Goal: Communication & Community: Answer question/provide support

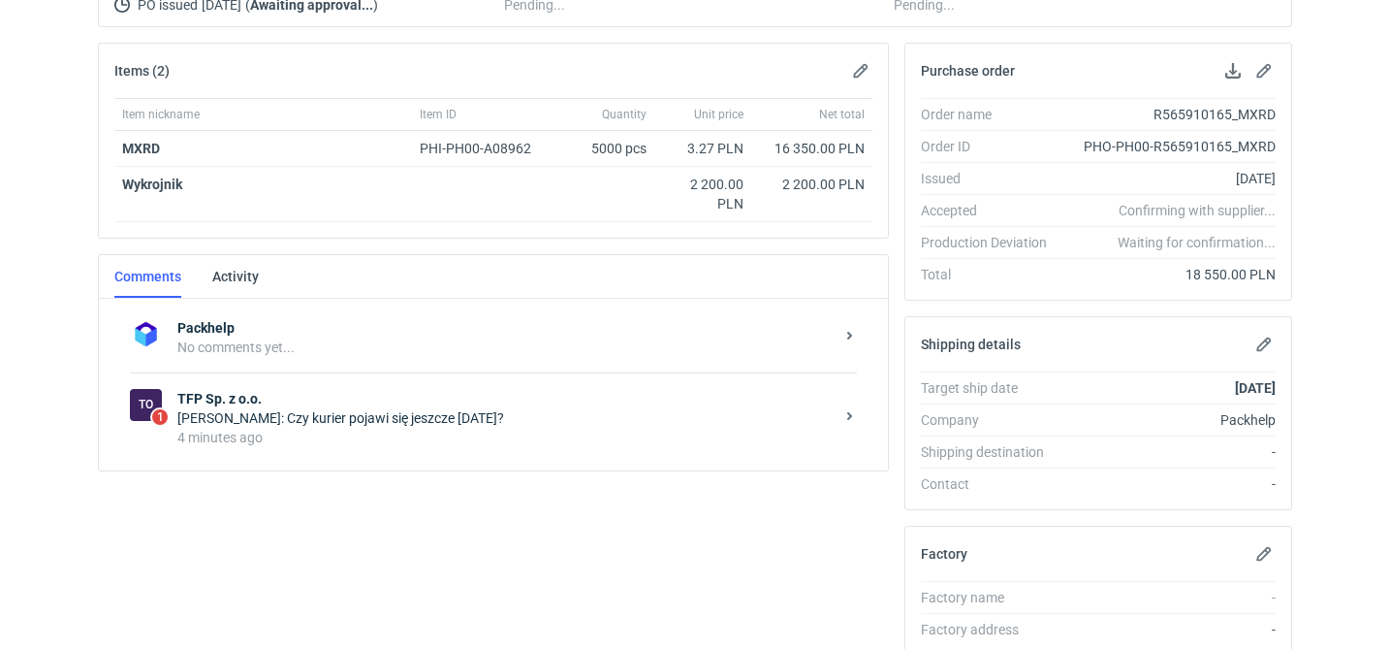
click at [456, 431] on div "4 minutes ago" at bounding box center [505, 437] width 656 height 19
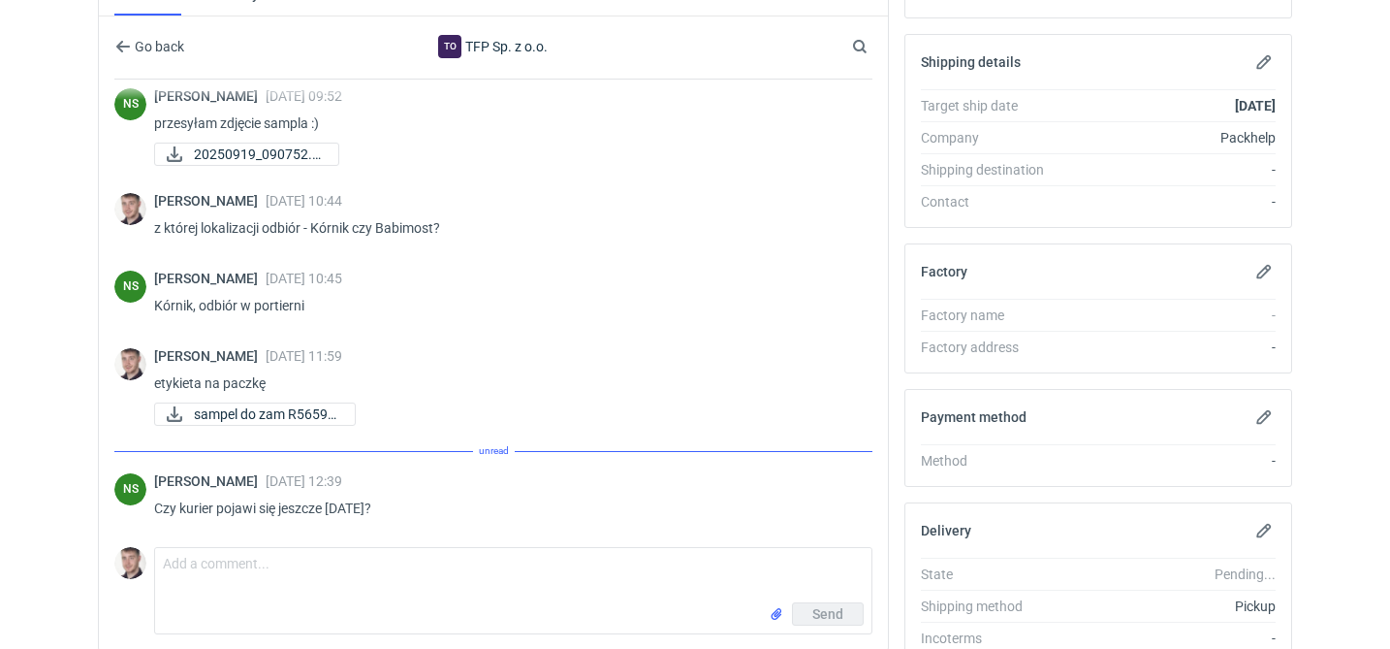
scroll to position [567, 0]
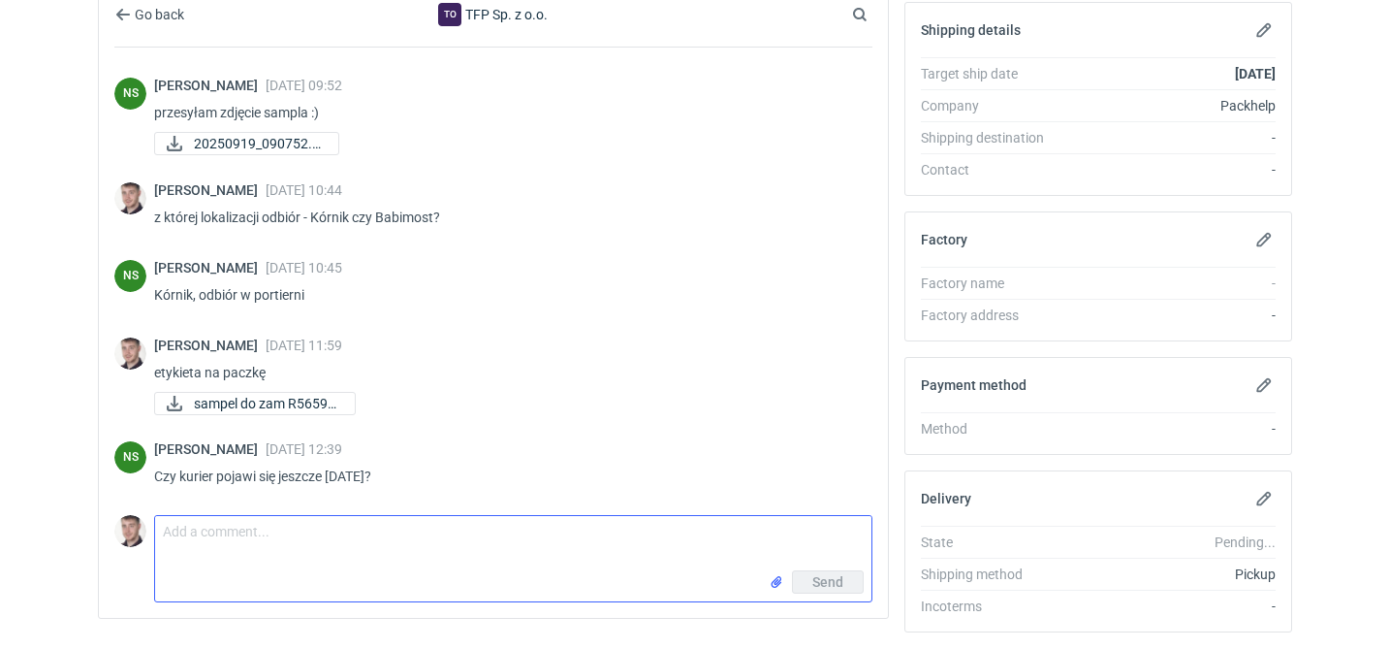
click at [284, 516] on textarea "Comment message" at bounding box center [513, 543] width 717 height 54
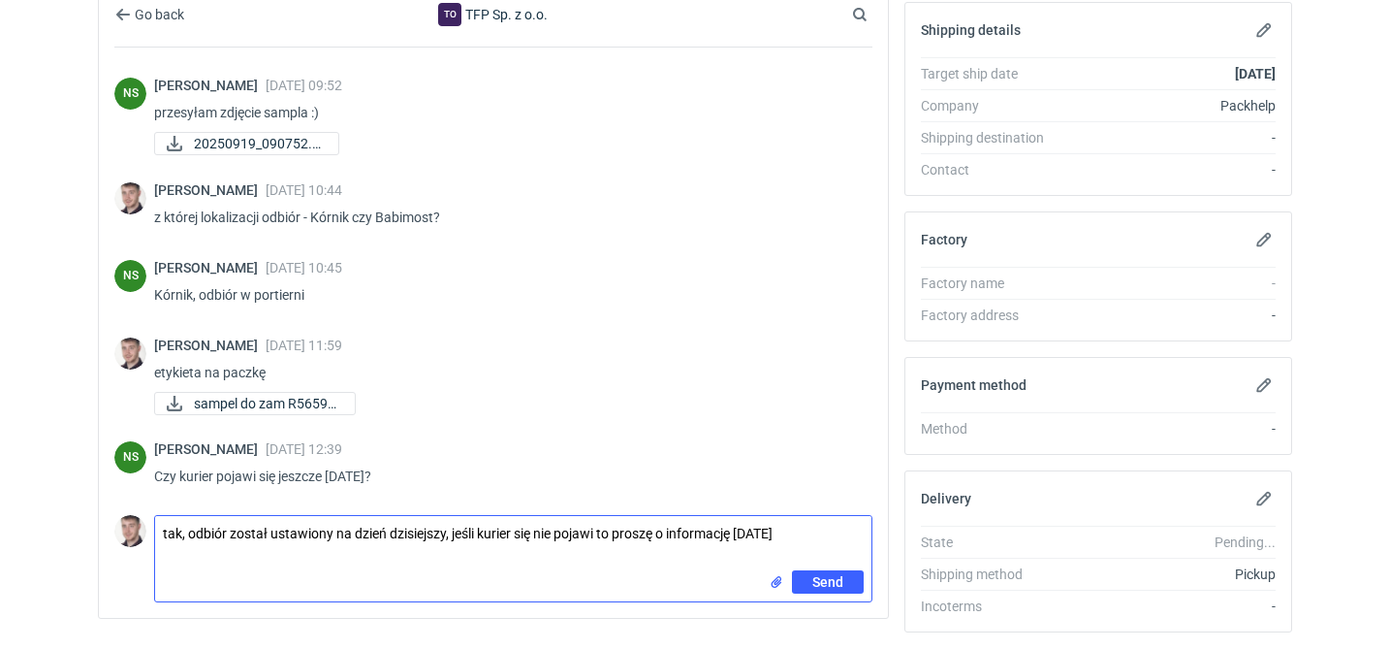
type textarea "tak, odbiór został ustawiony na dzień dzisiejszy, jeśli kurier się nie pojawi t…"
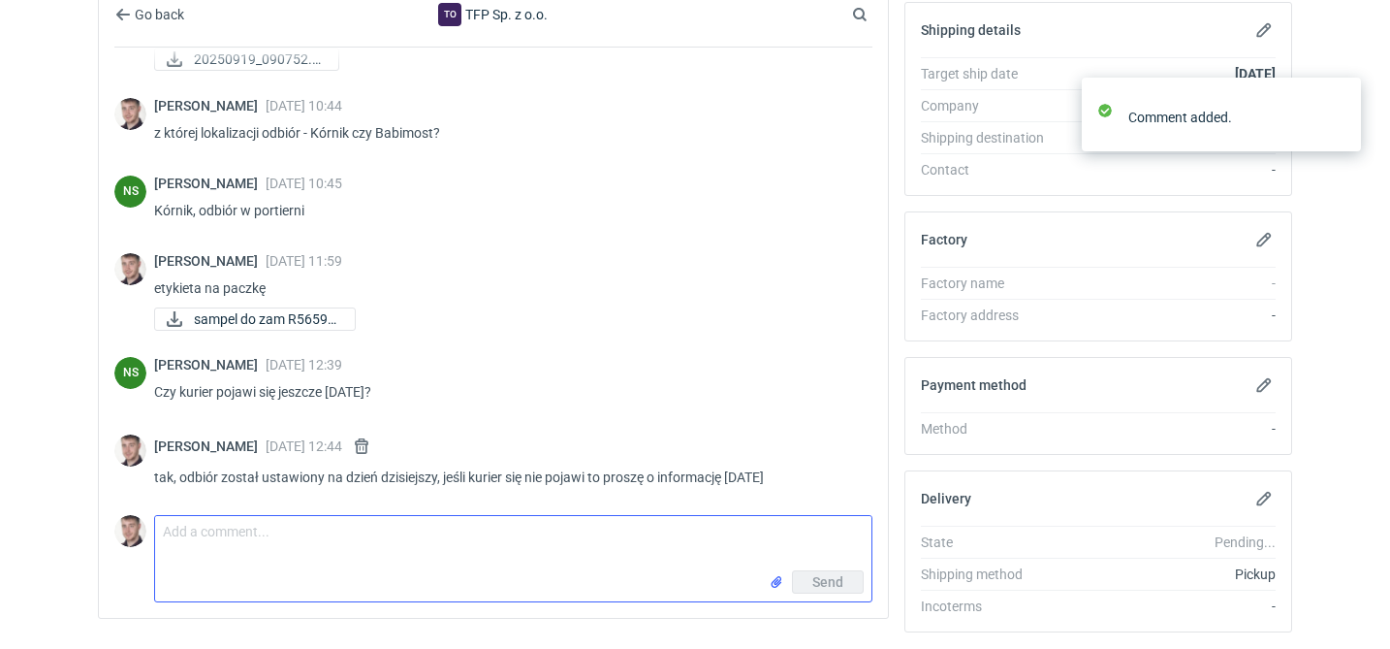
scroll to position [1329, 0]
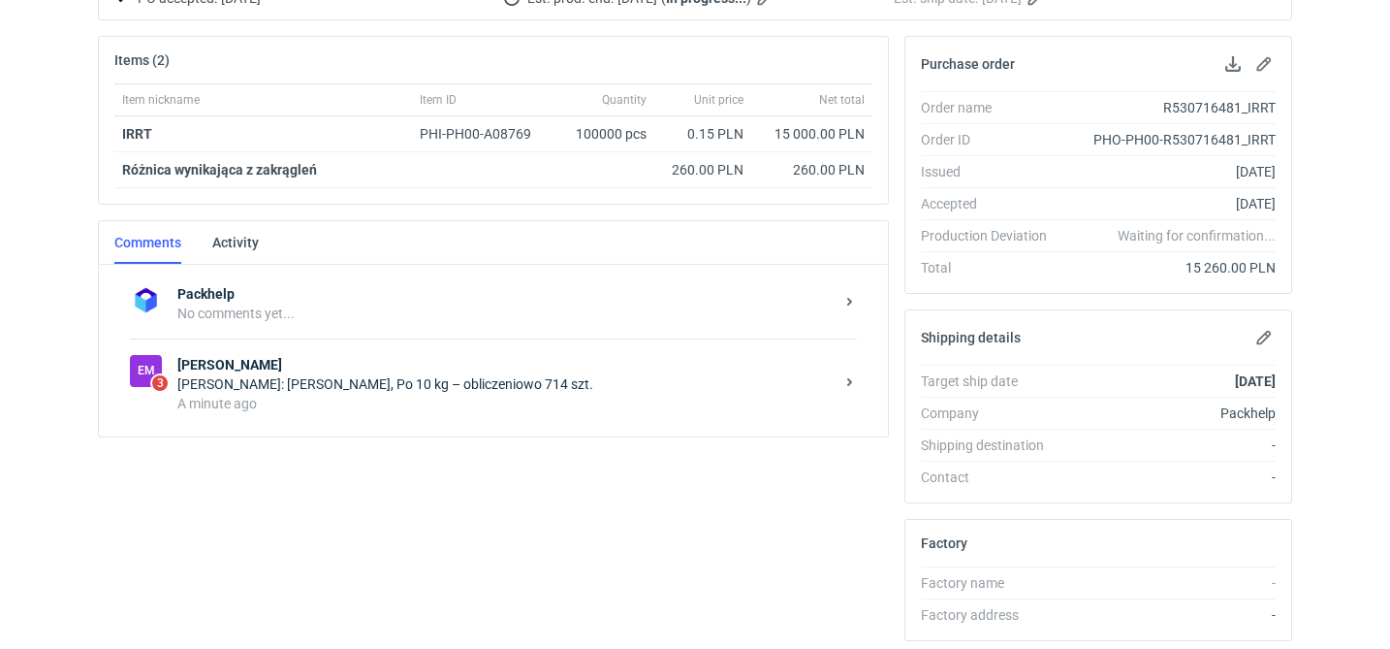
click at [511, 404] on div "A minute ago" at bounding box center [505, 403] width 656 height 19
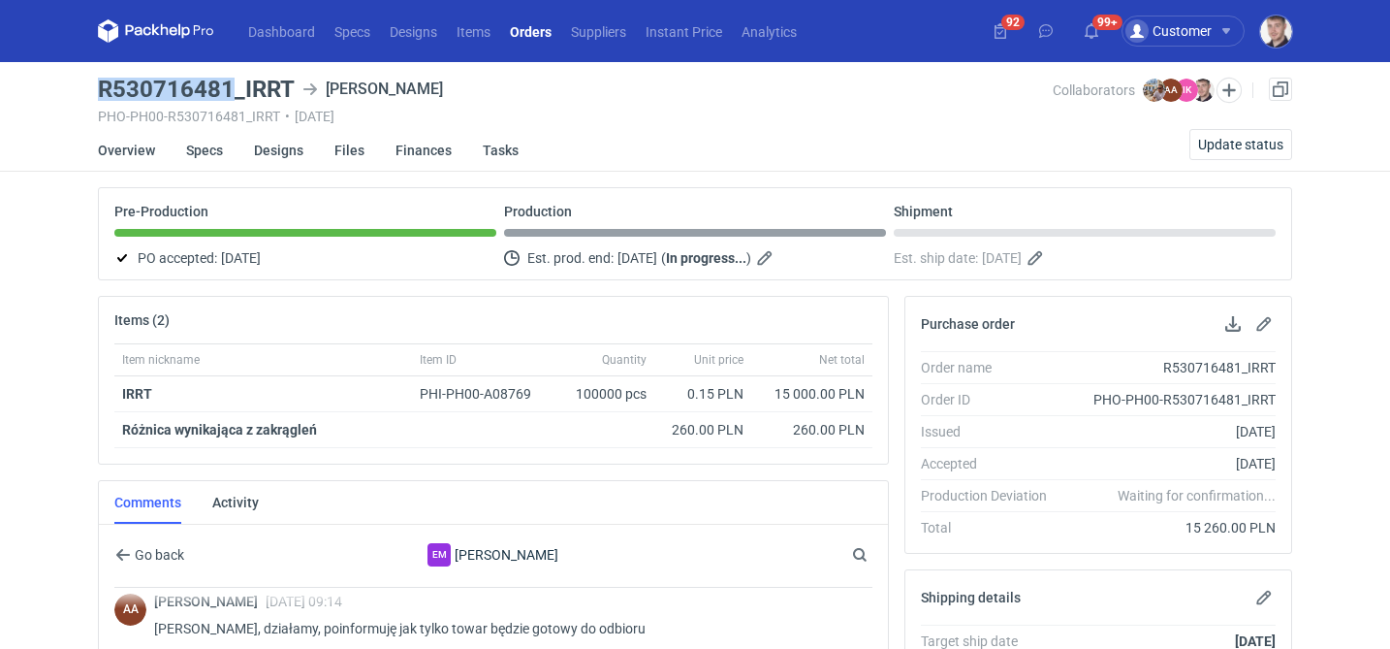
drag, startPoint x: 101, startPoint y: 89, endPoint x: 230, endPoint y: 84, distance: 129.1
click at [230, 84] on h3 "R530716481_IRRT" at bounding box center [196, 89] width 197 height 23
copy h3 "R530716481"
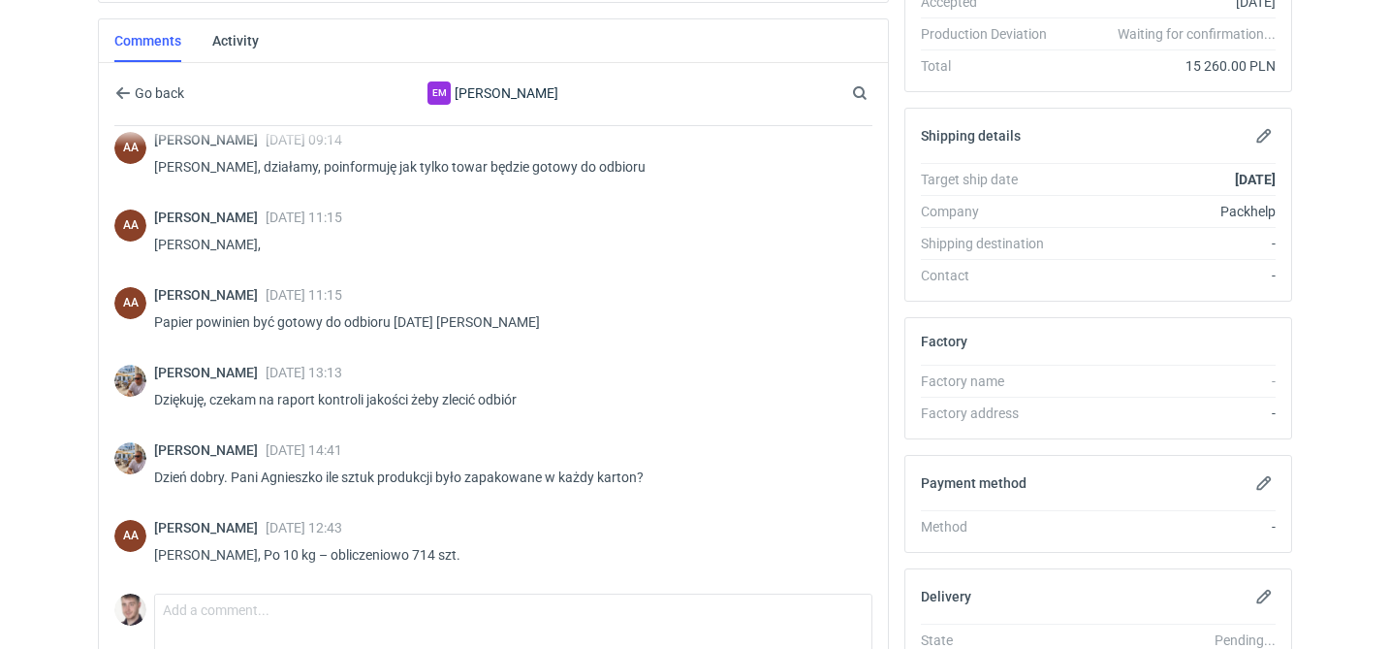
scroll to position [509, 0]
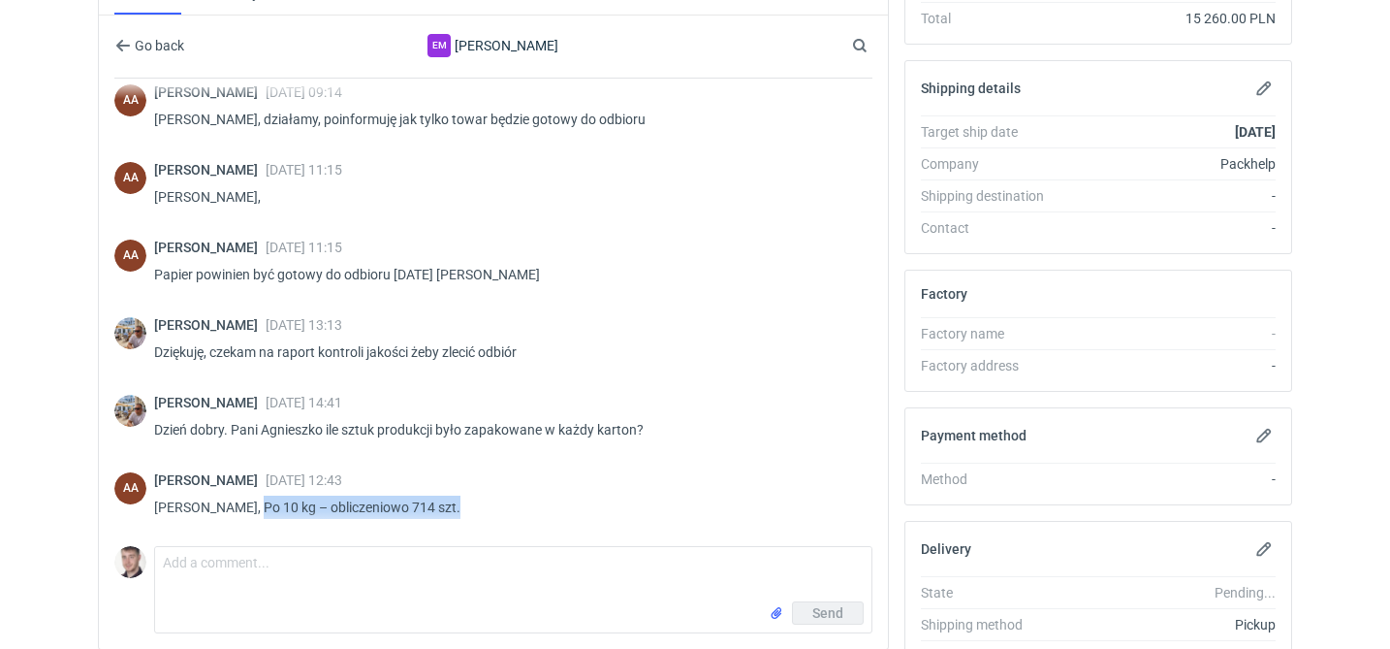
drag, startPoint x: 412, startPoint y: 505, endPoint x: 247, endPoint y: 504, distance: 164.8
click at [247, 504] on p "Panie Michale, Po 10 kg – obliczeniowo 714 szt." at bounding box center [505, 506] width 703 height 23
copy p "Po 10 kg – obliczeniowo 714 szt."
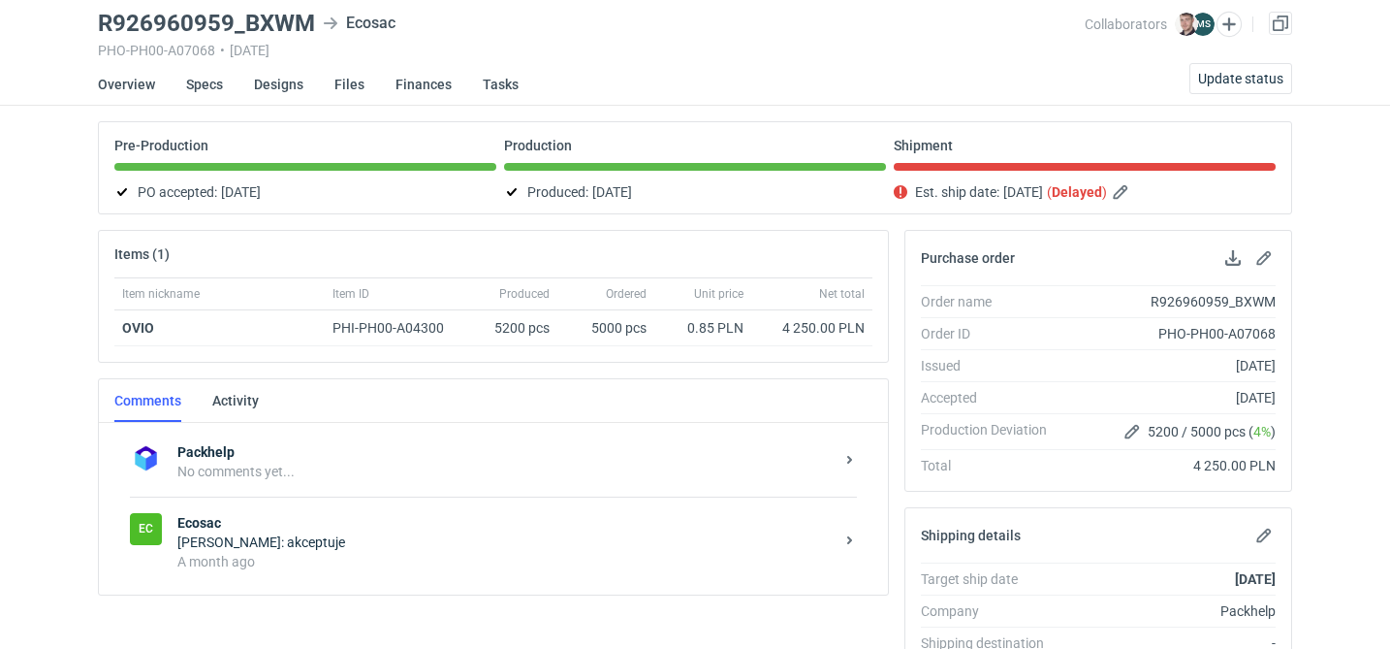
scroll to position [74, 0]
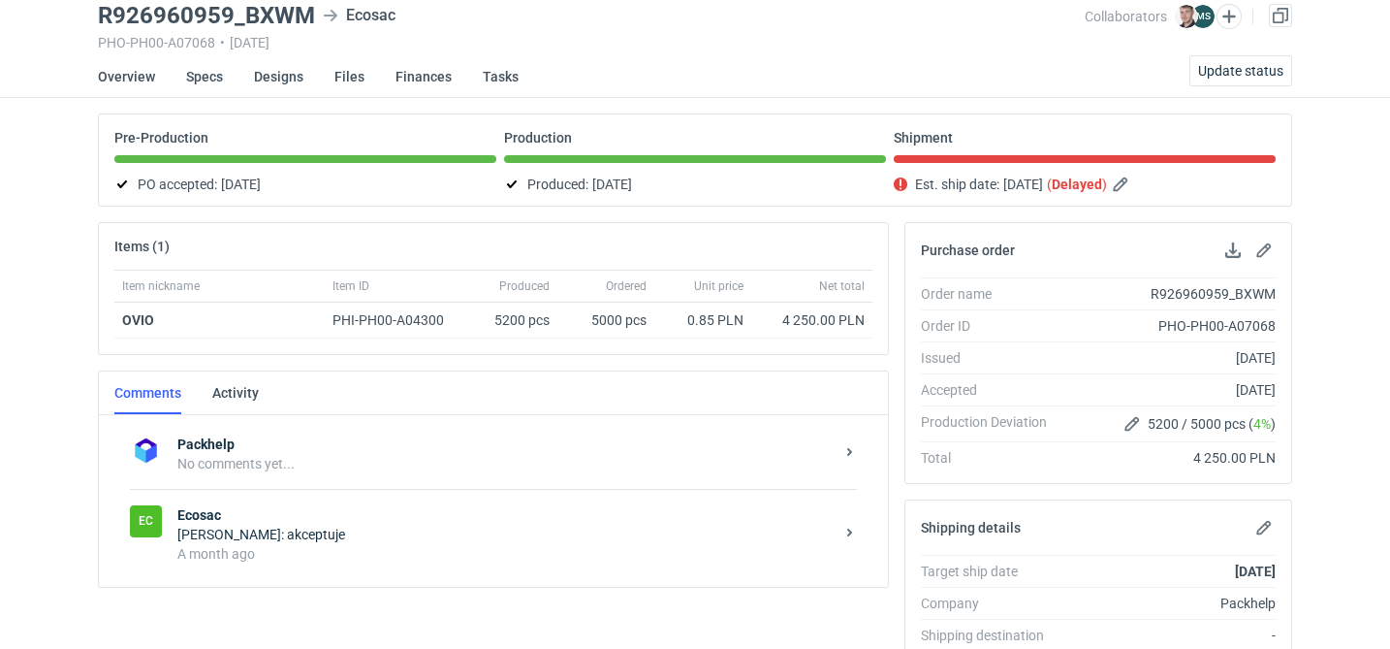
click at [386, 563] on div "Ec Ecosac Maciej Sikora: akceptuje A month ago" at bounding box center [493, 534] width 727 height 90
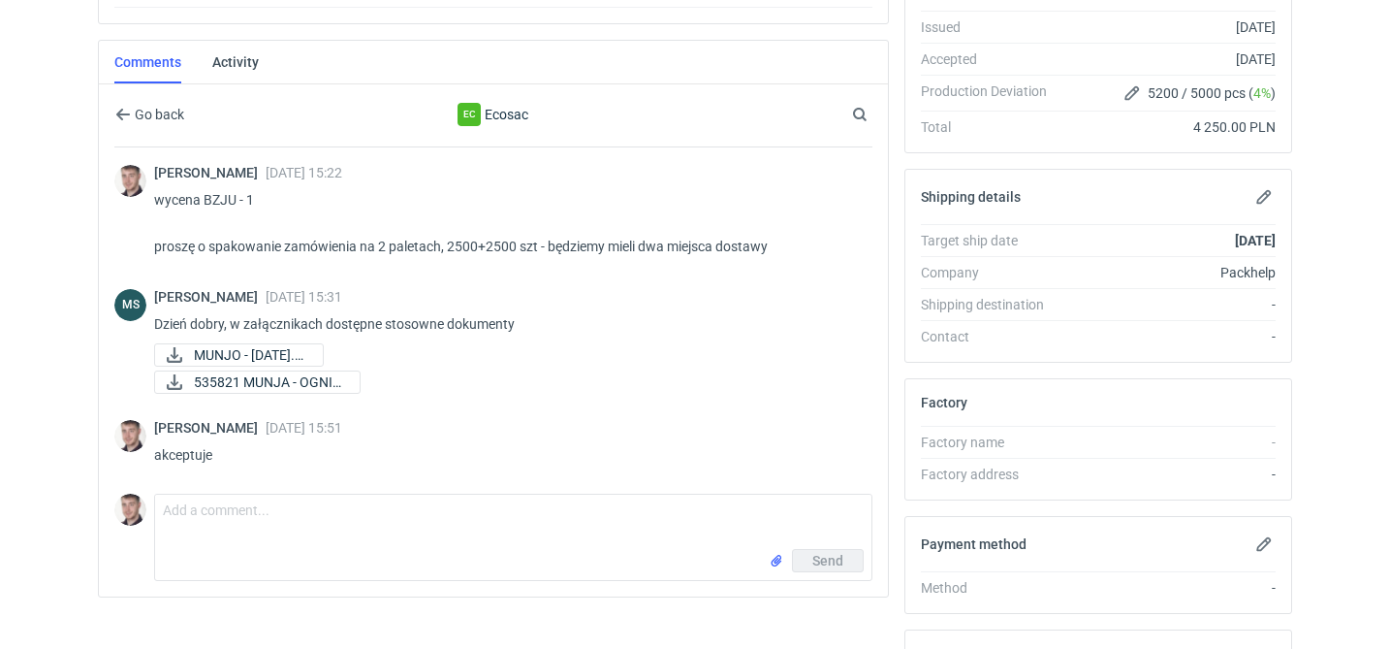
scroll to position [411, 0]
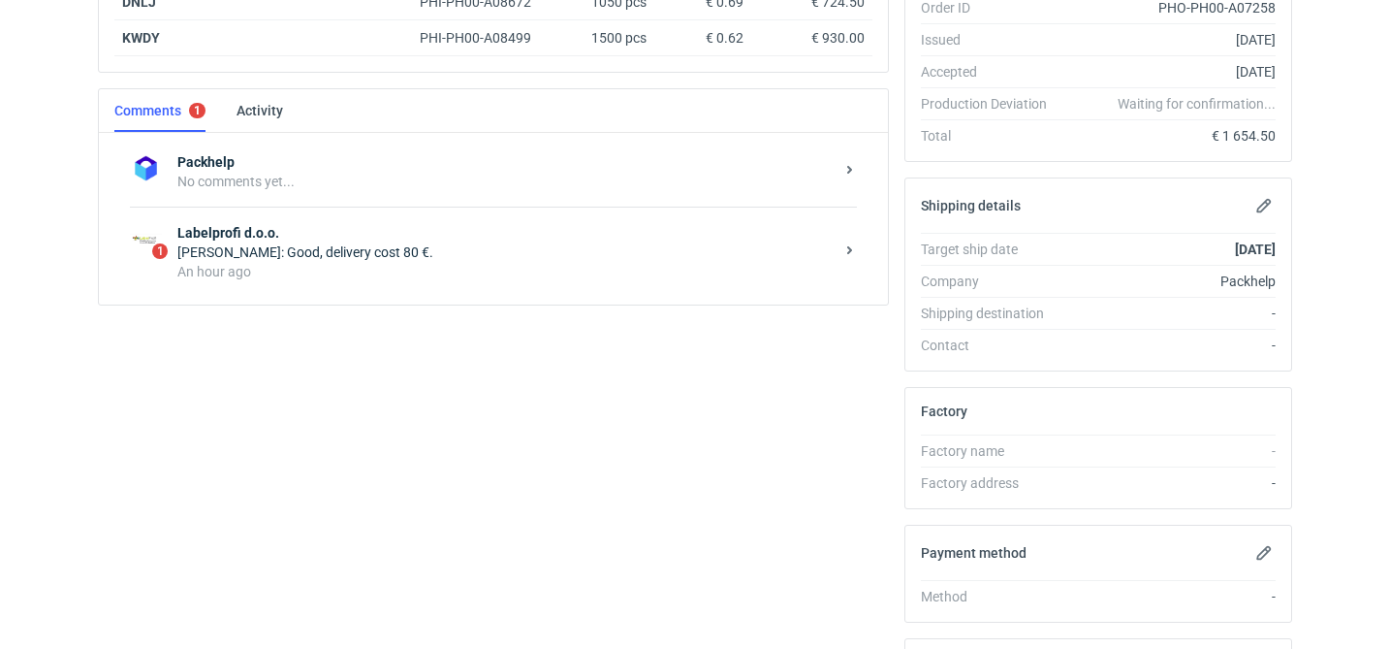
scroll to position [431, 0]
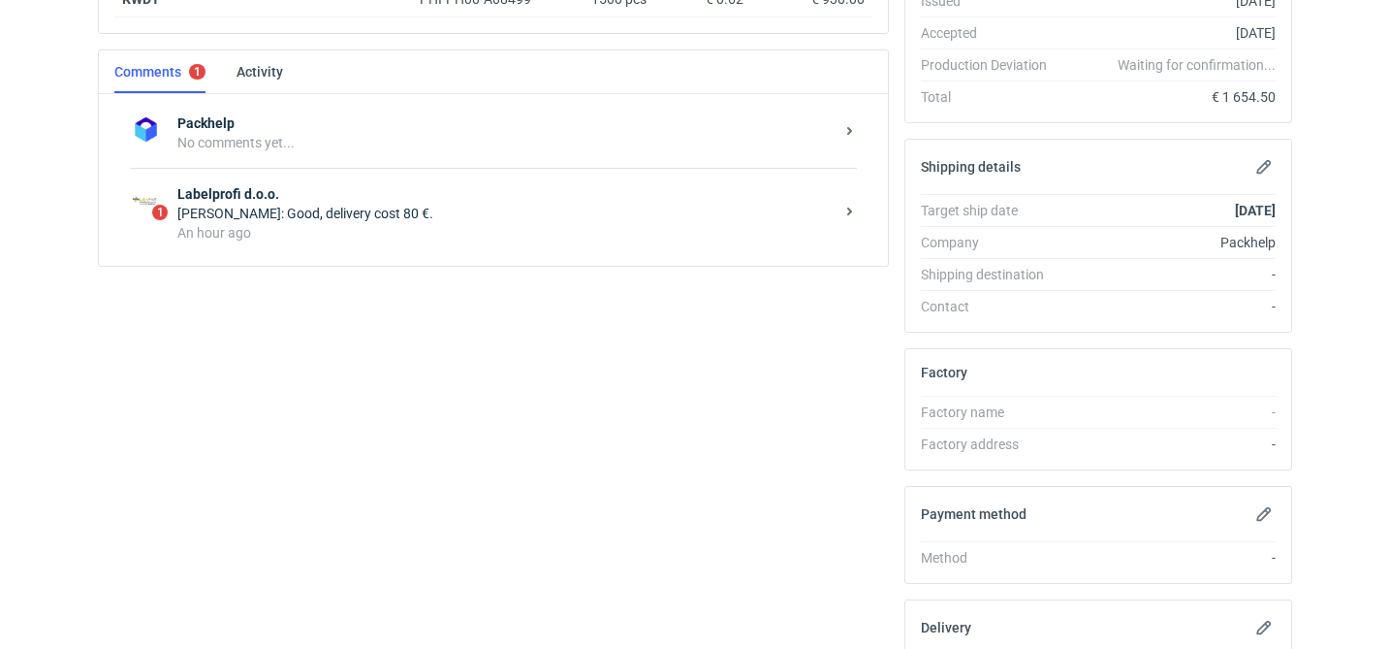
click at [324, 239] on div "An hour ago" at bounding box center [505, 232] width 656 height 19
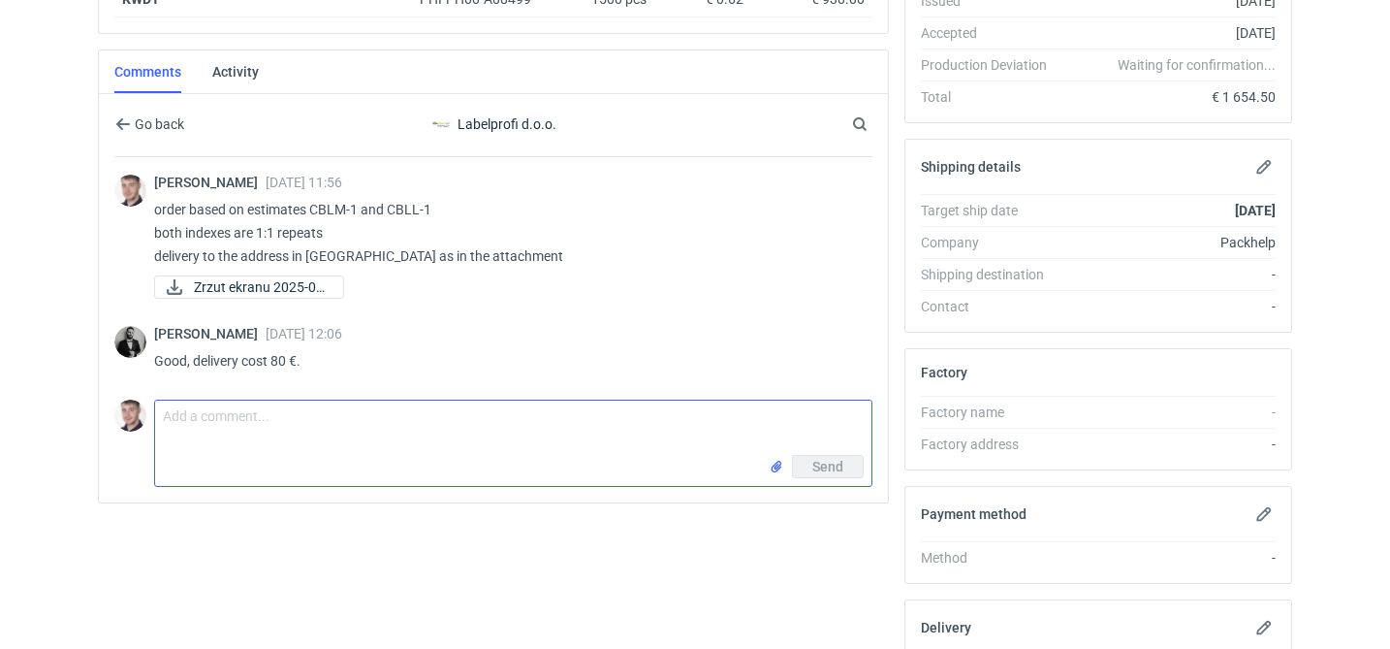
click at [440, 445] on textarea "Comment message" at bounding box center [513, 427] width 717 height 54
paste textarea "it's ok, I accept this cost"
type textarea "it's ok, I accept this cost"
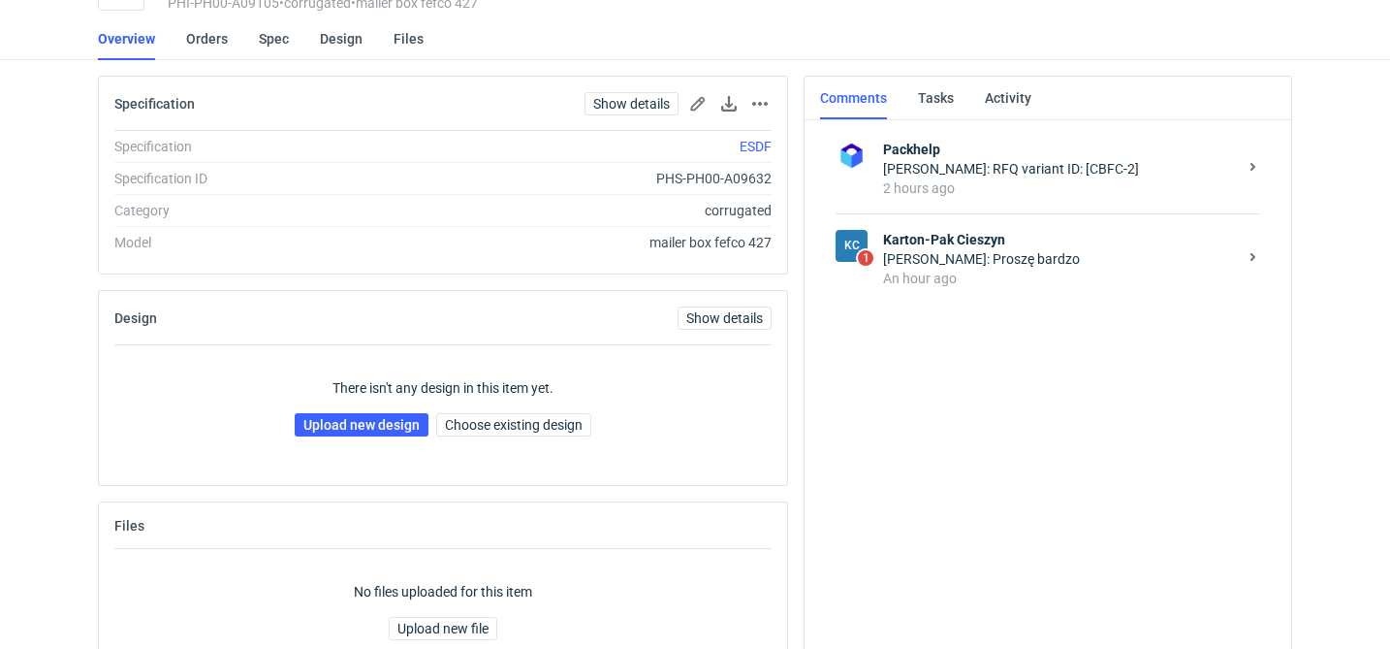
scroll to position [142, 0]
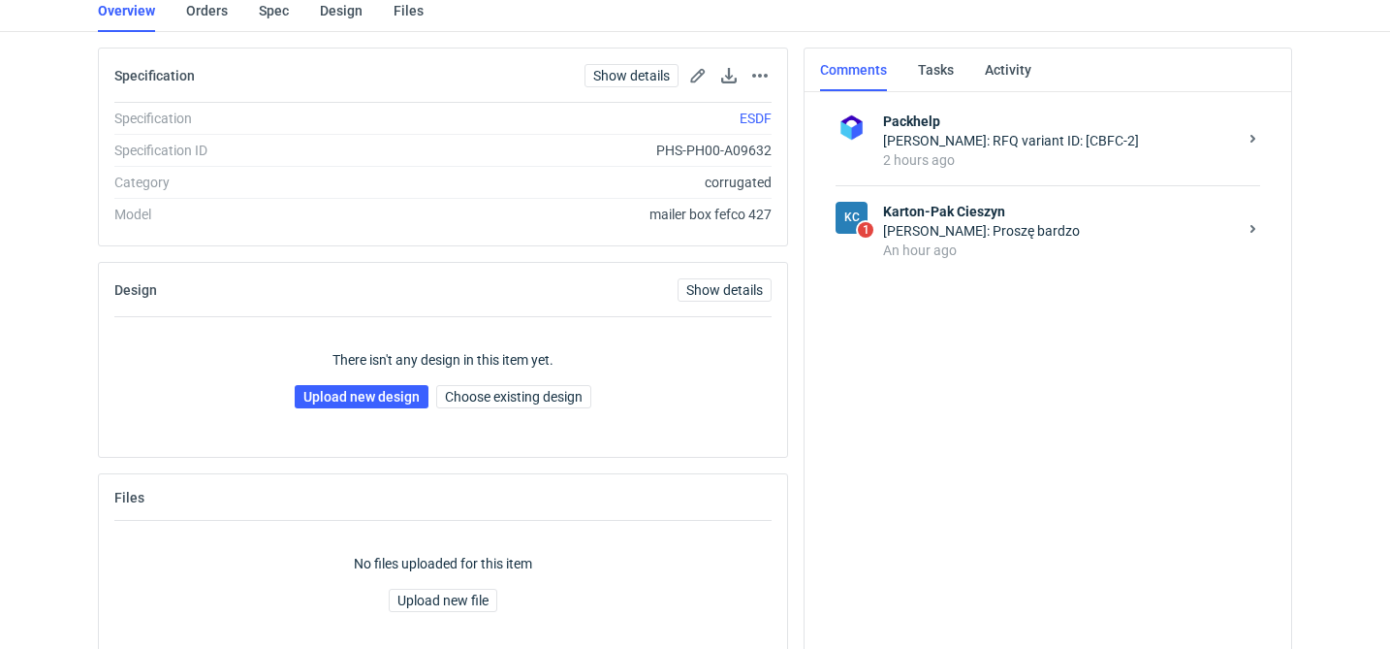
click at [1017, 239] on div "[PERSON_NAME]: Proszę bardzo" at bounding box center [1060, 230] width 354 height 19
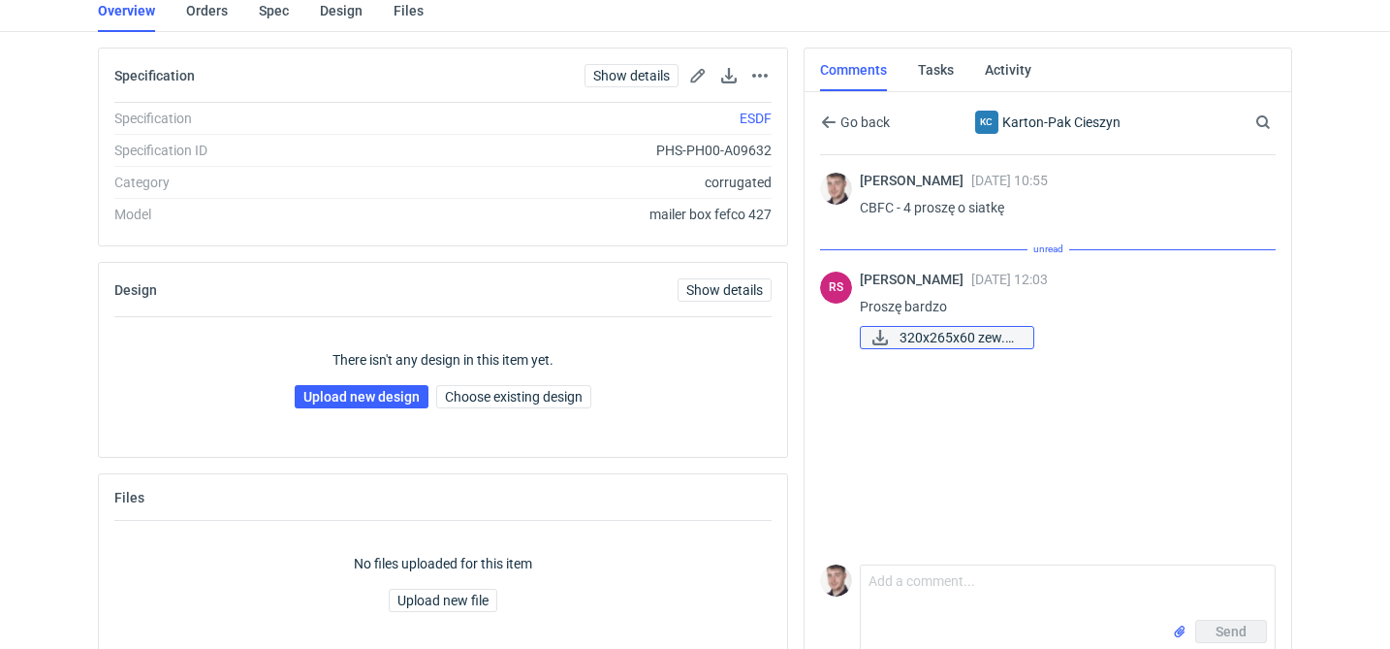
click at [944, 334] on span "320x265x60 zew.pdf" at bounding box center [959, 337] width 118 height 21
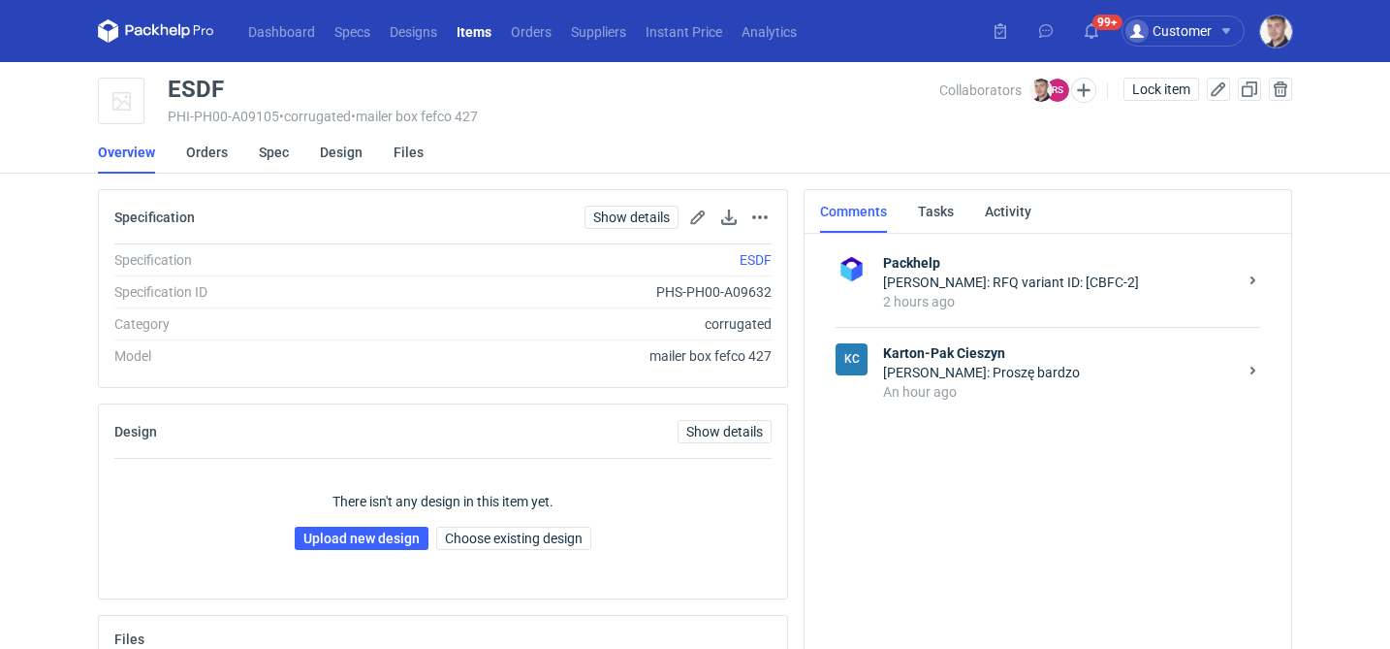
click at [980, 370] on div "[PERSON_NAME]: Proszę bardzo" at bounding box center [1060, 372] width 354 height 19
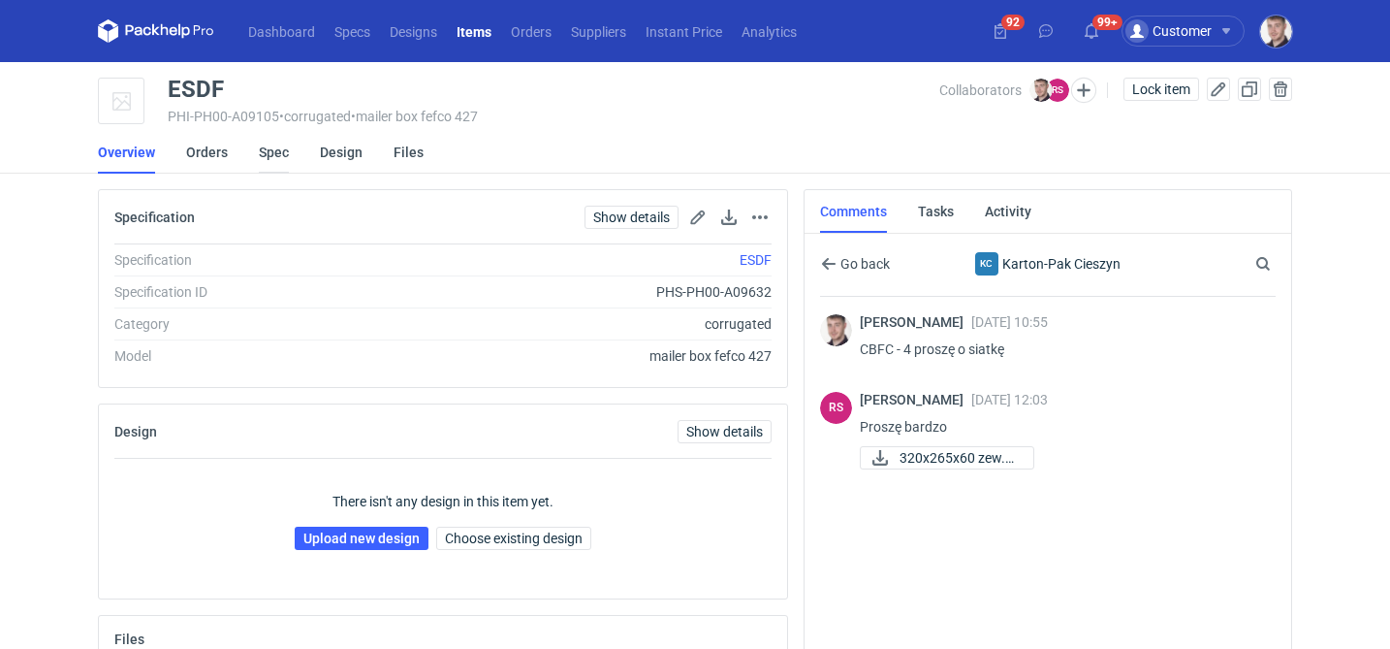
click at [284, 155] on link "Spec" at bounding box center [274, 152] width 30 height 43
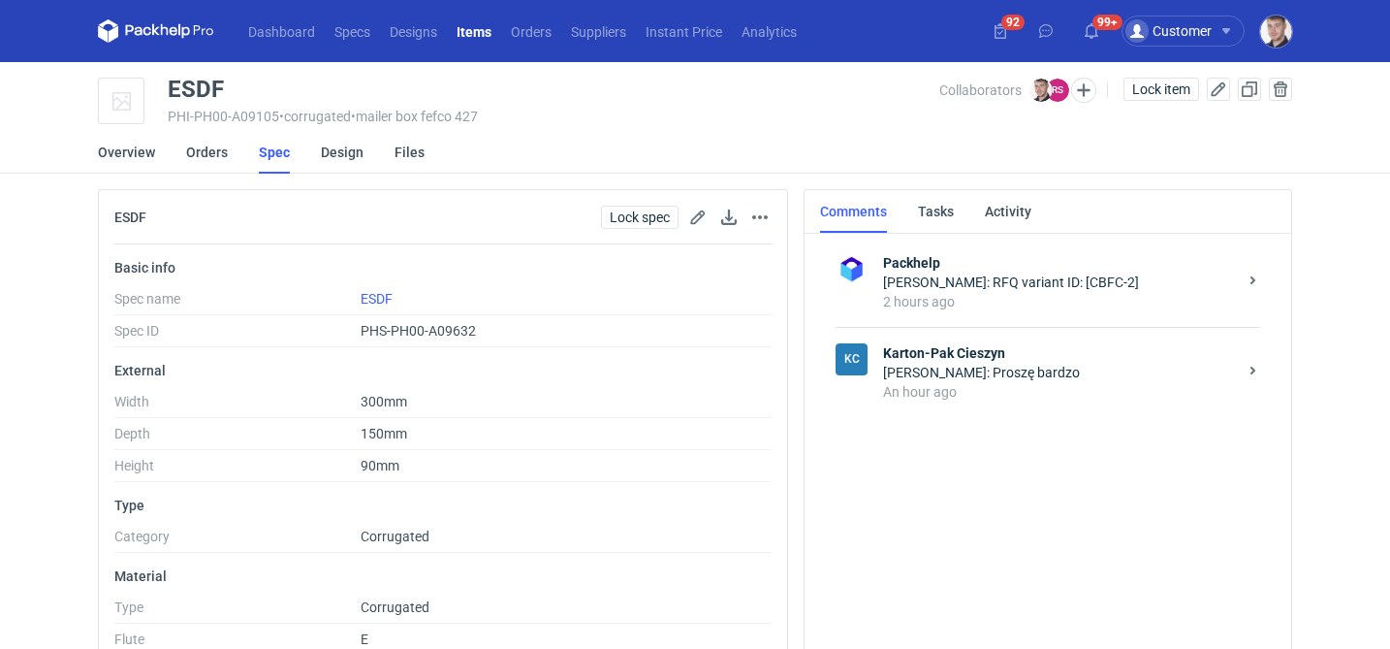
click at [1025, 370] on div "[PERSON_NAME]: Proszę bardzo" at bounding box center [1060, 372] width 354 height 19
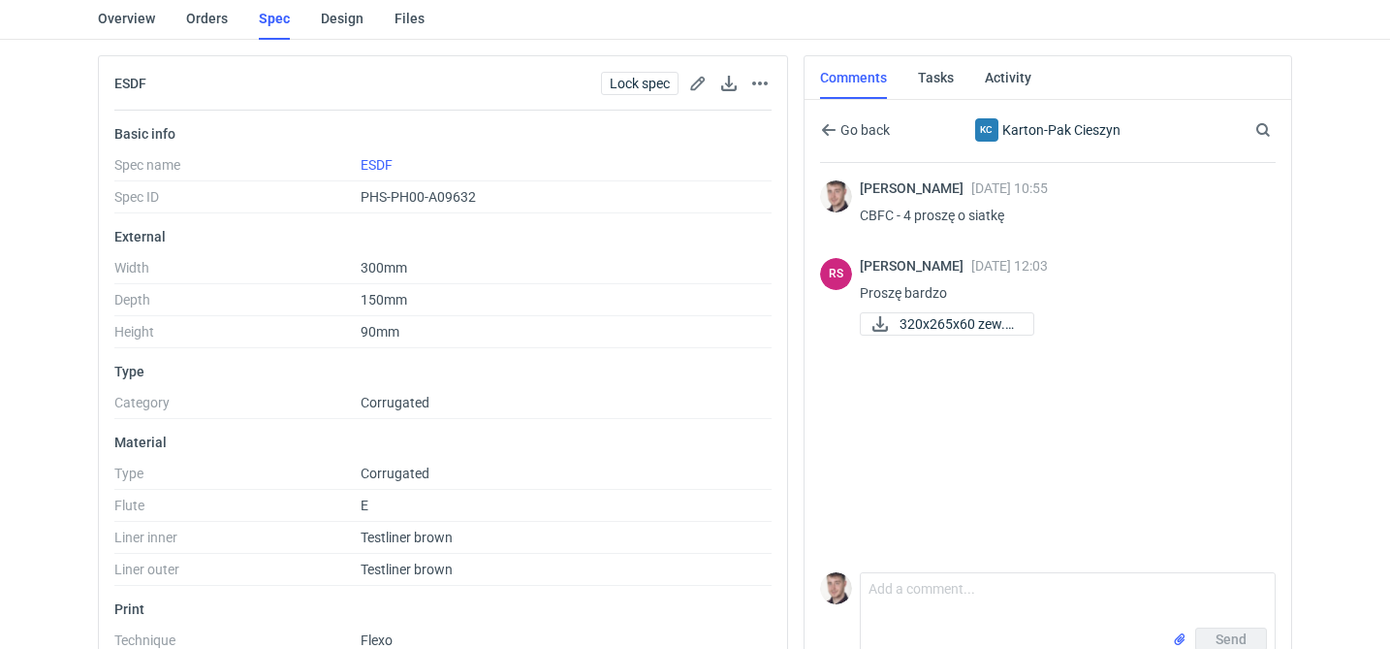
scroll to position [277, 0]
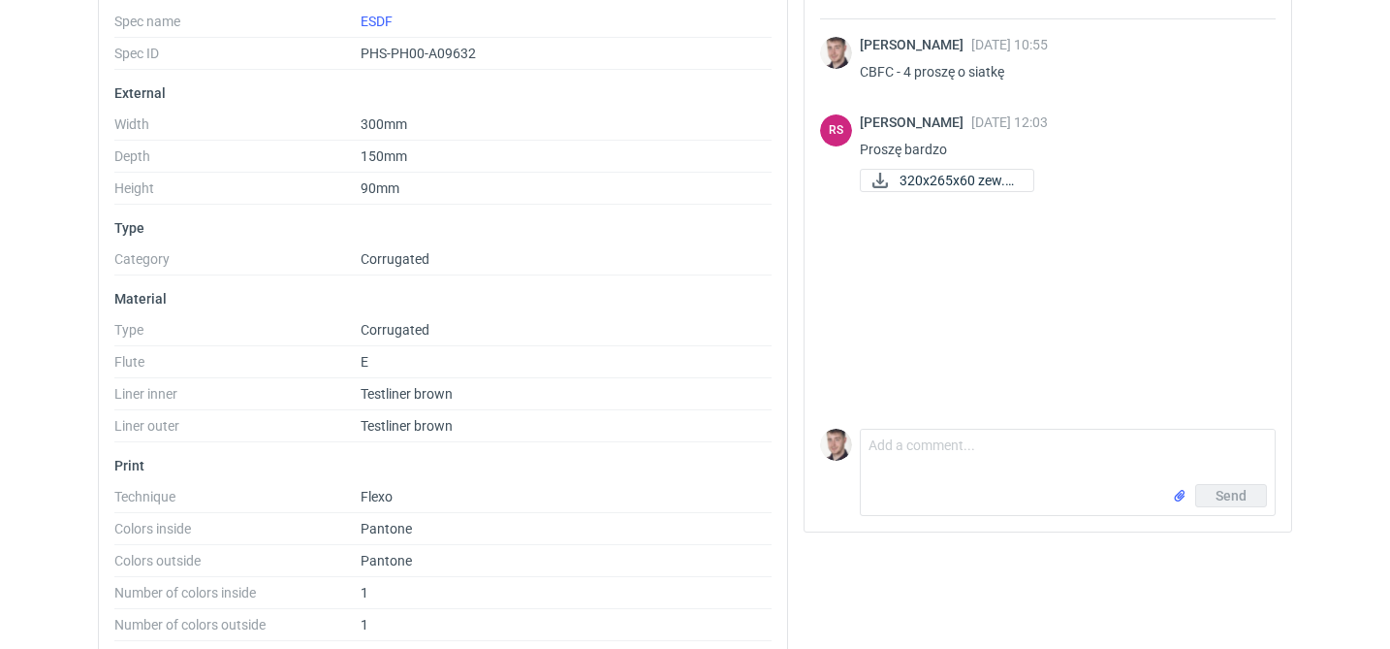
click at [968, 423] on div "Comment message Send" at bounding box center [1048, 468] width 456 height 95
click at [951, 446] on textarea "Comment message" at bounding box center [1068, 457] width 414 height 54
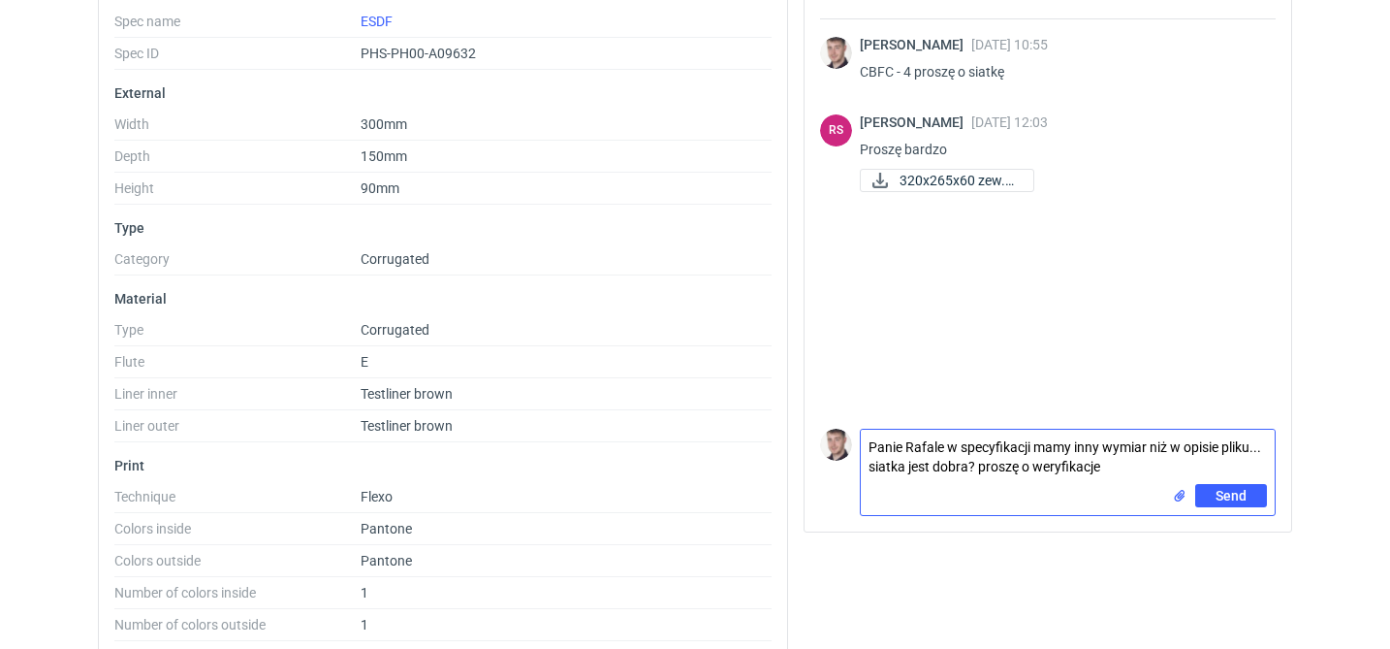
type textarea "Panie Rafale w specyfikacji mamy inny wymiar niż w opisie pliku... siatka jest …"
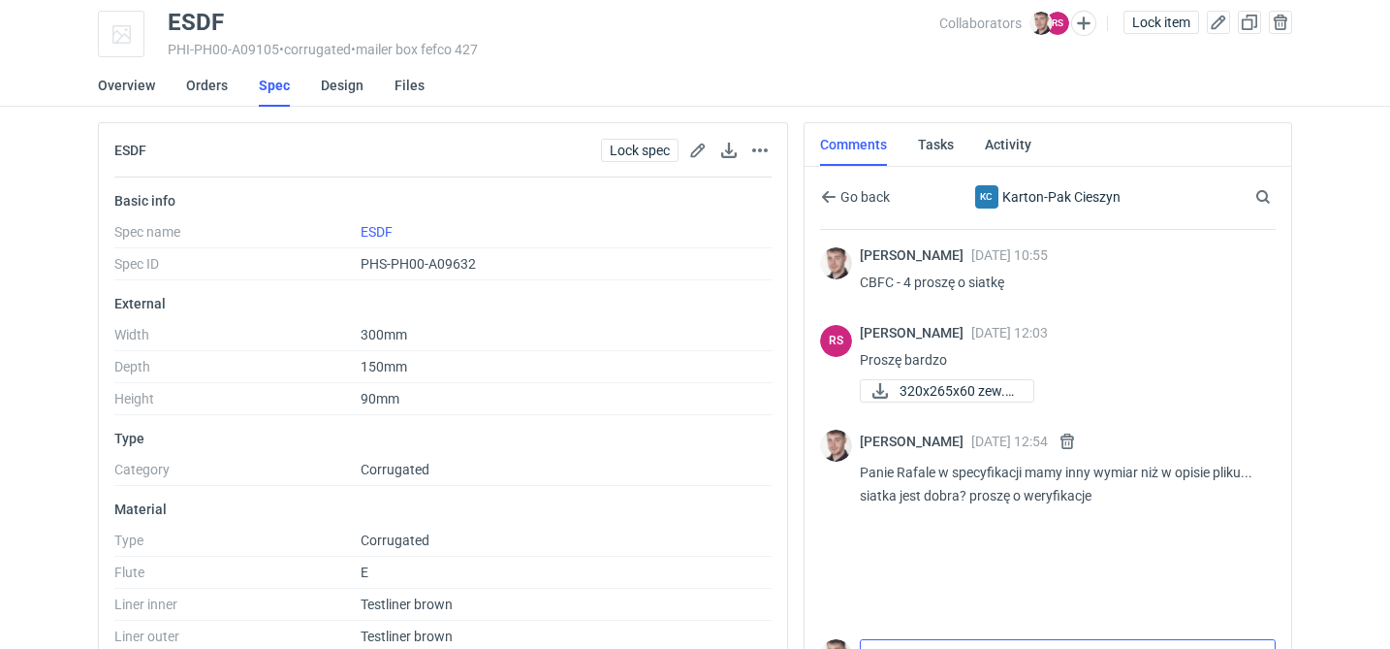
scroll to position [0, 0]
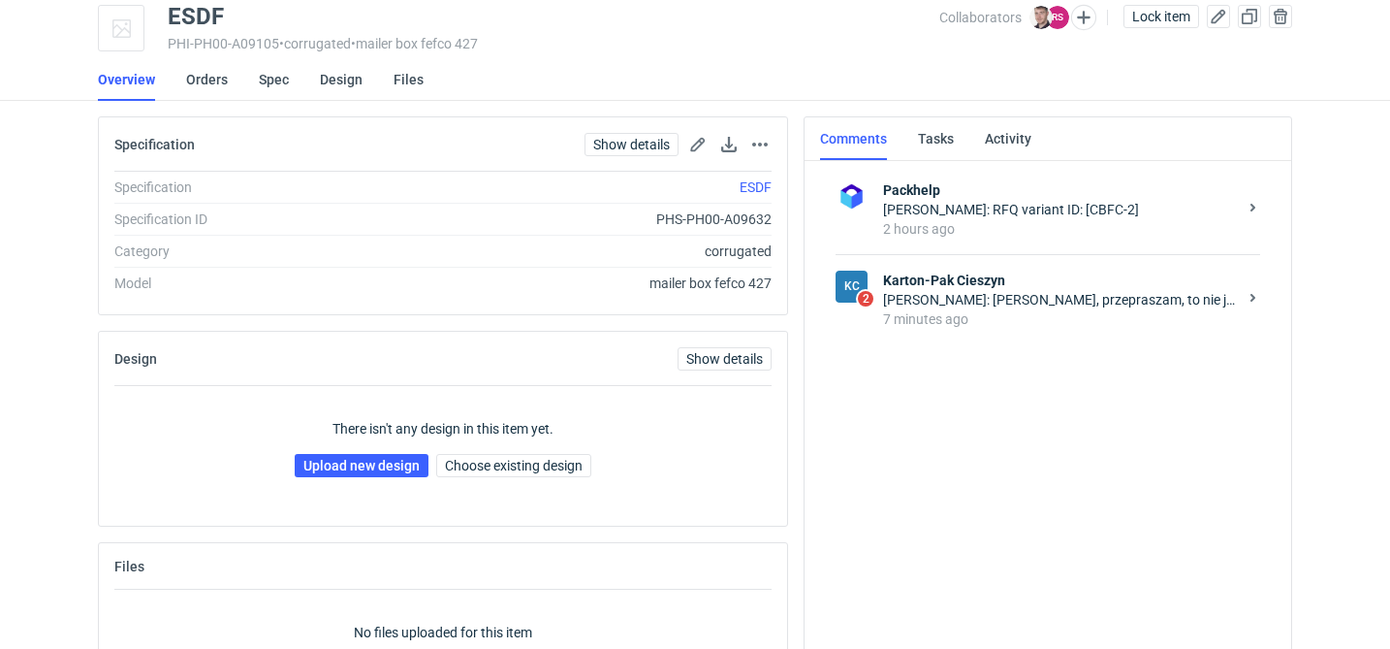
scroll to position [90, 0]
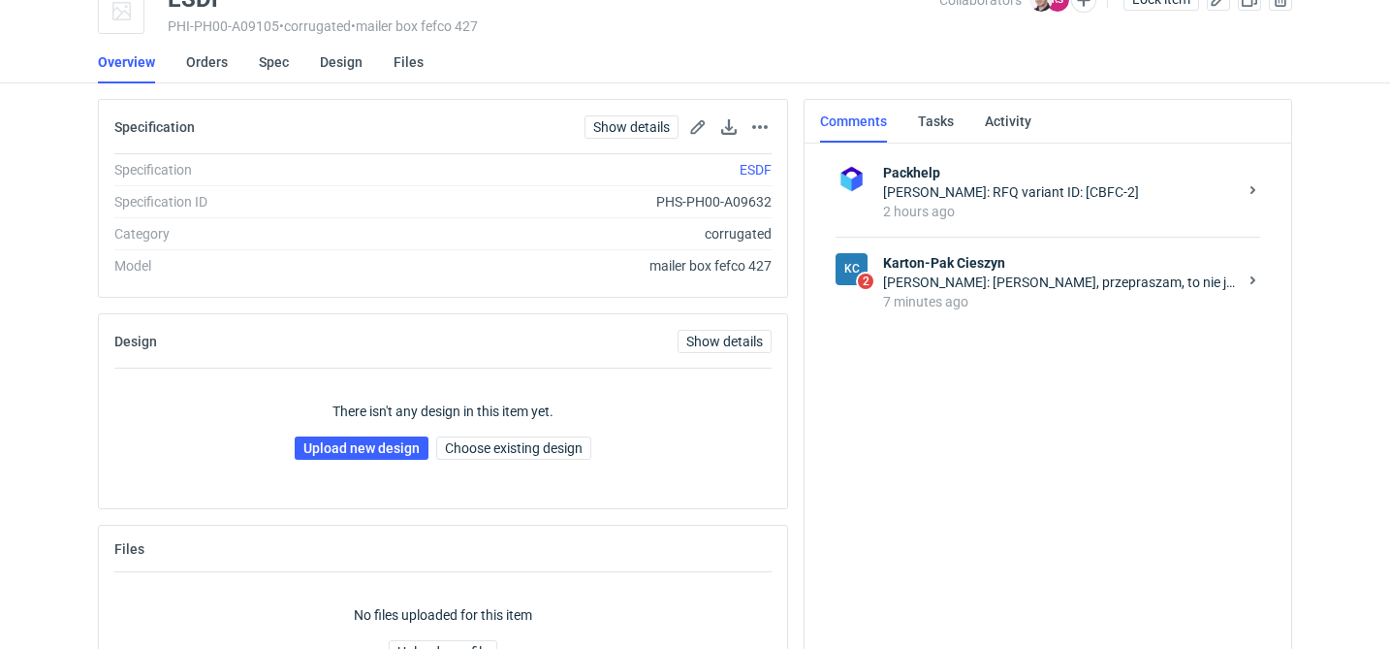
click at [971, 296] on div "7 minutes ago" at bounding box center [1060, 301] width 354 height 19
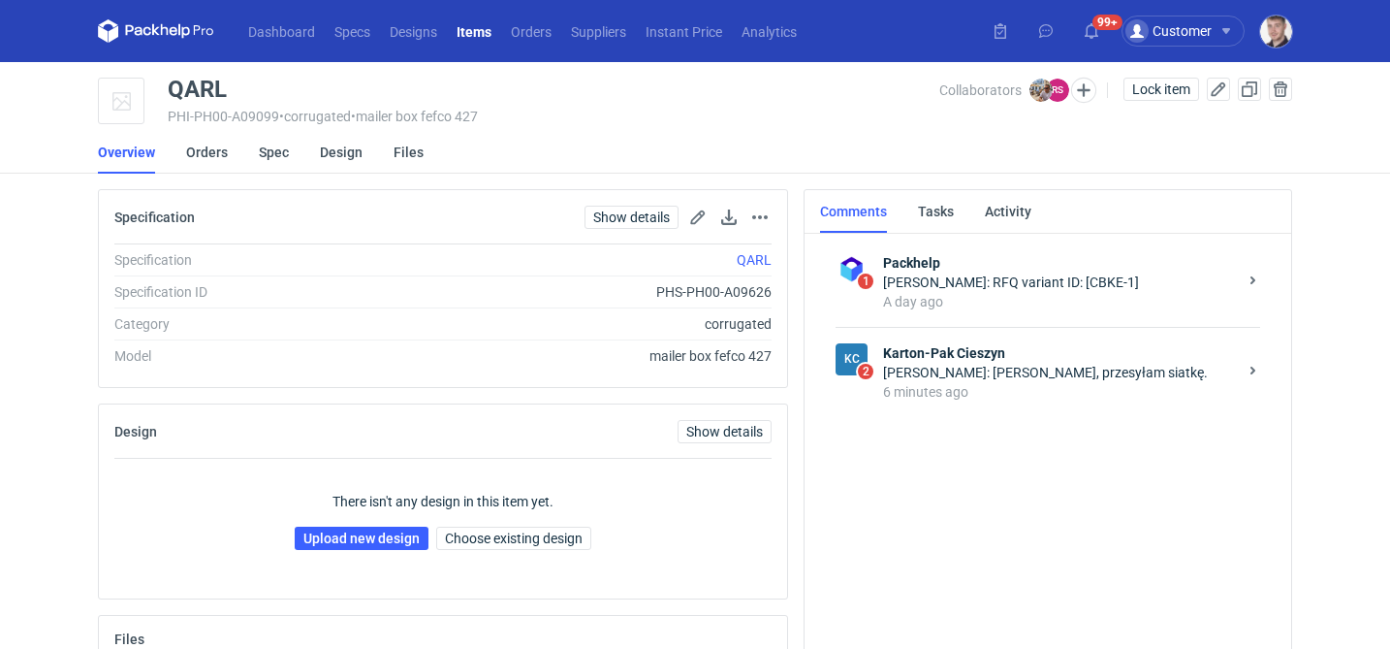
click at [1007, 362] on strong "Karton-Pak Cieszyn" at bounding box center [1060, 352] width 354 height 19
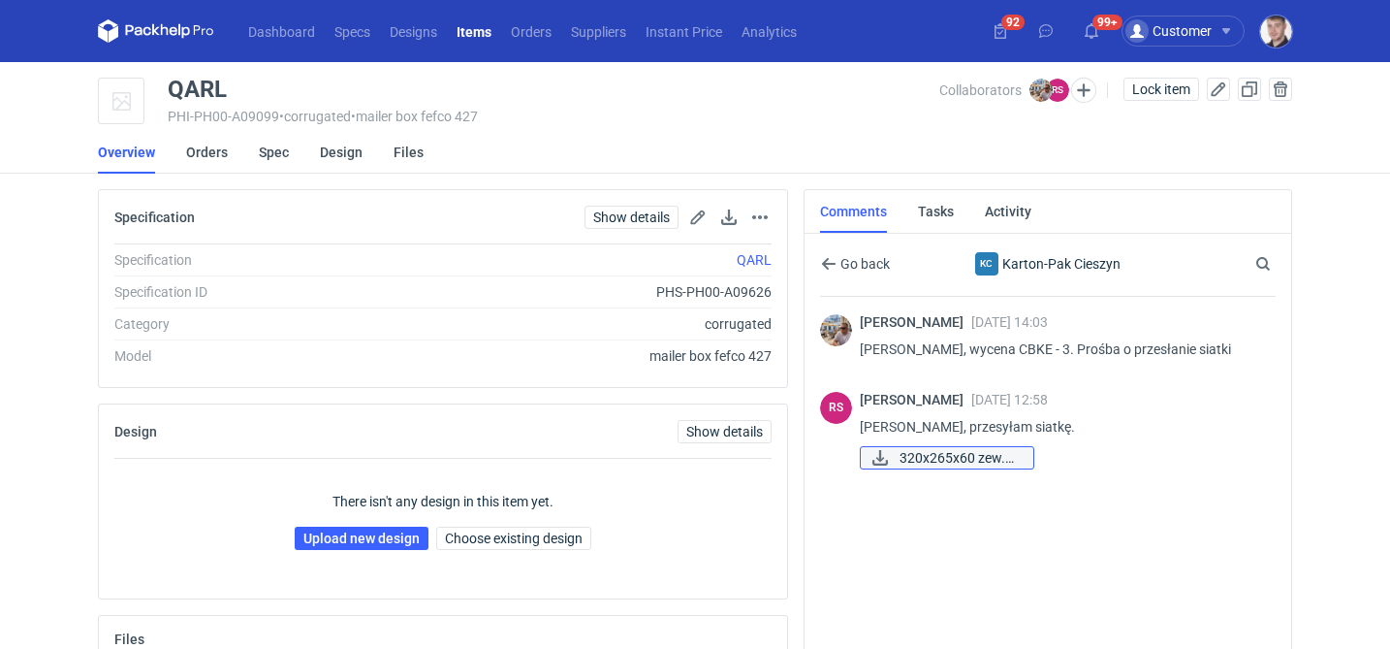
click at [978, 456] on span "320x265x60 zew.pdf" at bounding box center [959, 457] width 118 height 21
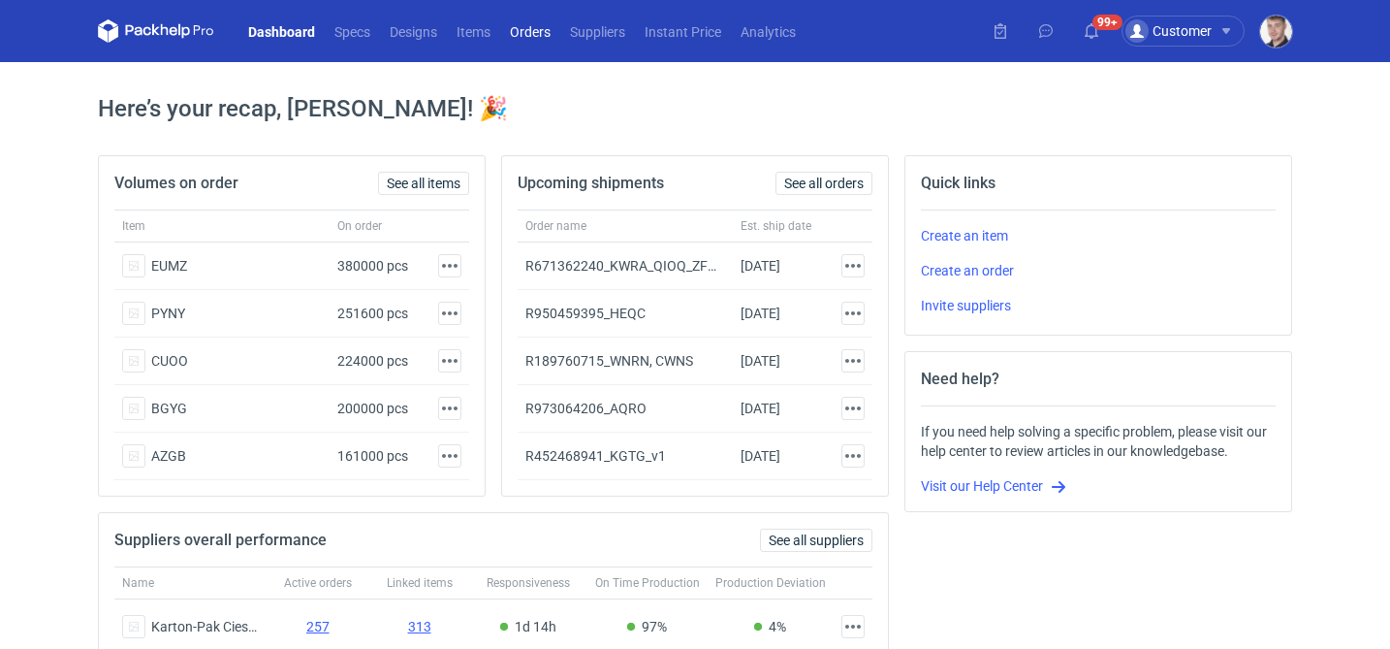
click at [542, 29] on link "Orders" at bounding box center [530, 30] width 60 height 23
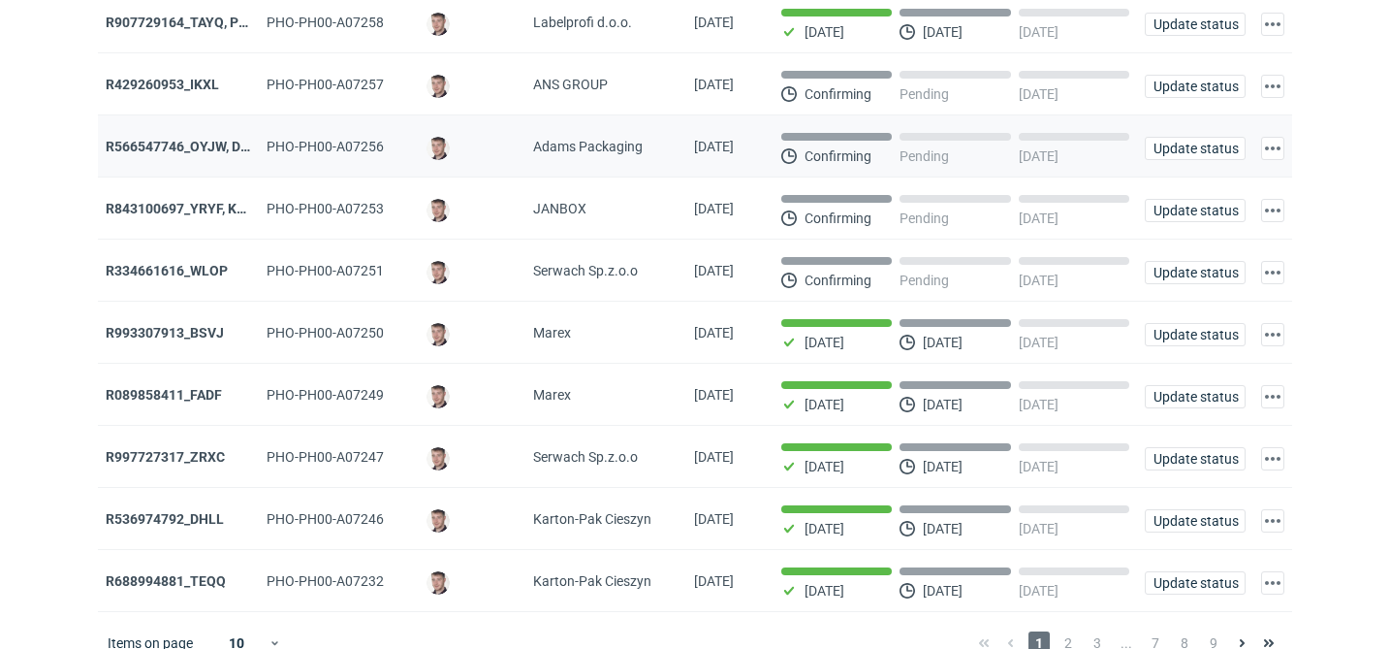
scroll to position [221, 0]
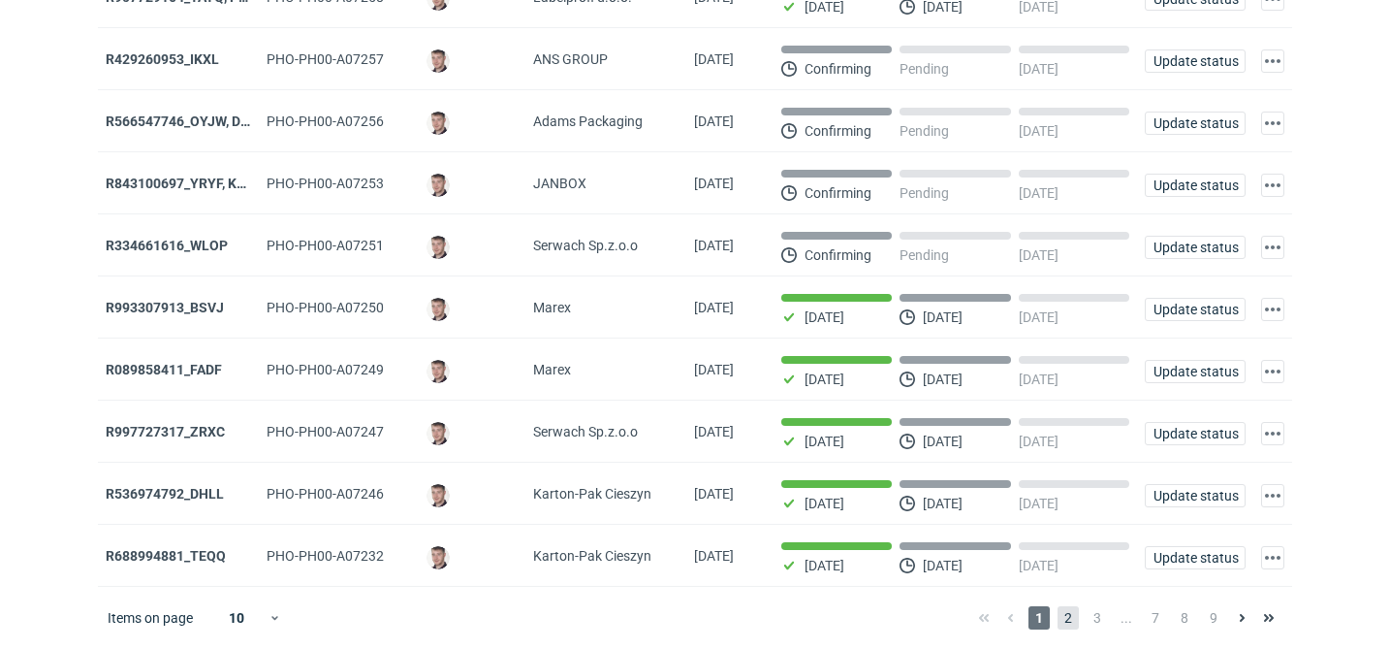
click at [1075, 621] on span "2" at bounding box center [1068, 617] width 21 height 23
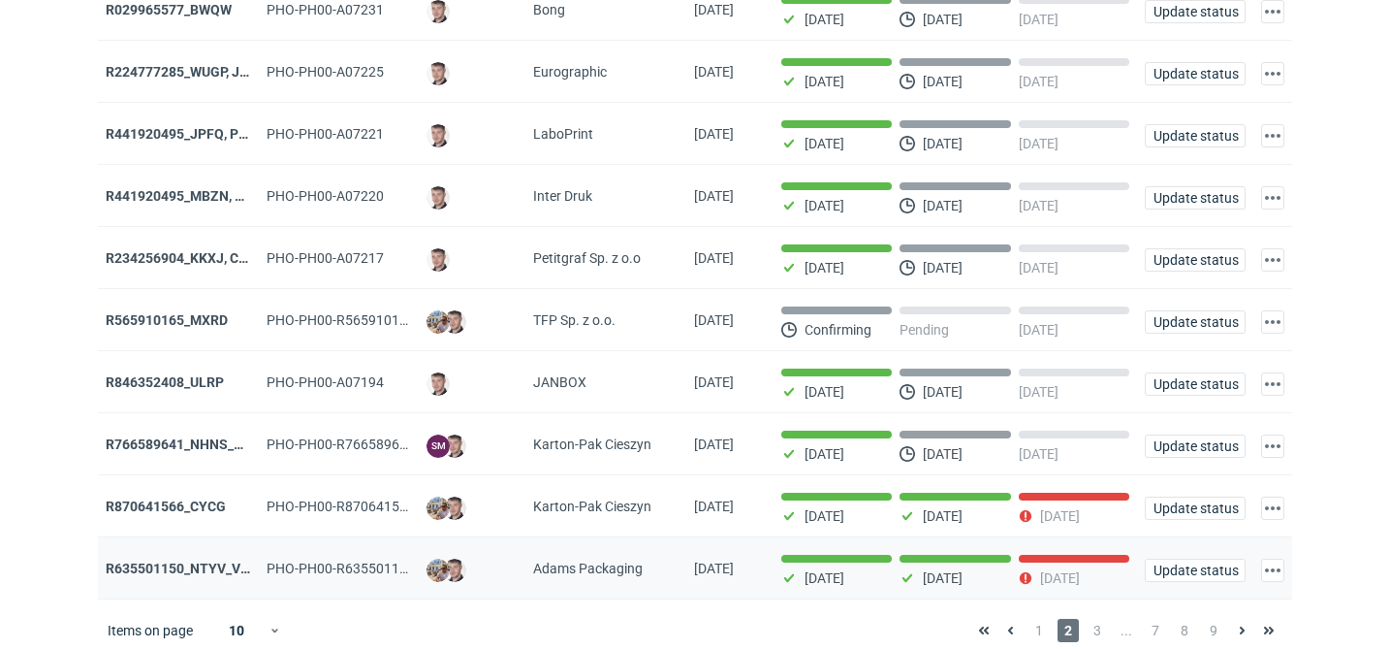
scroll to position [221, 0]
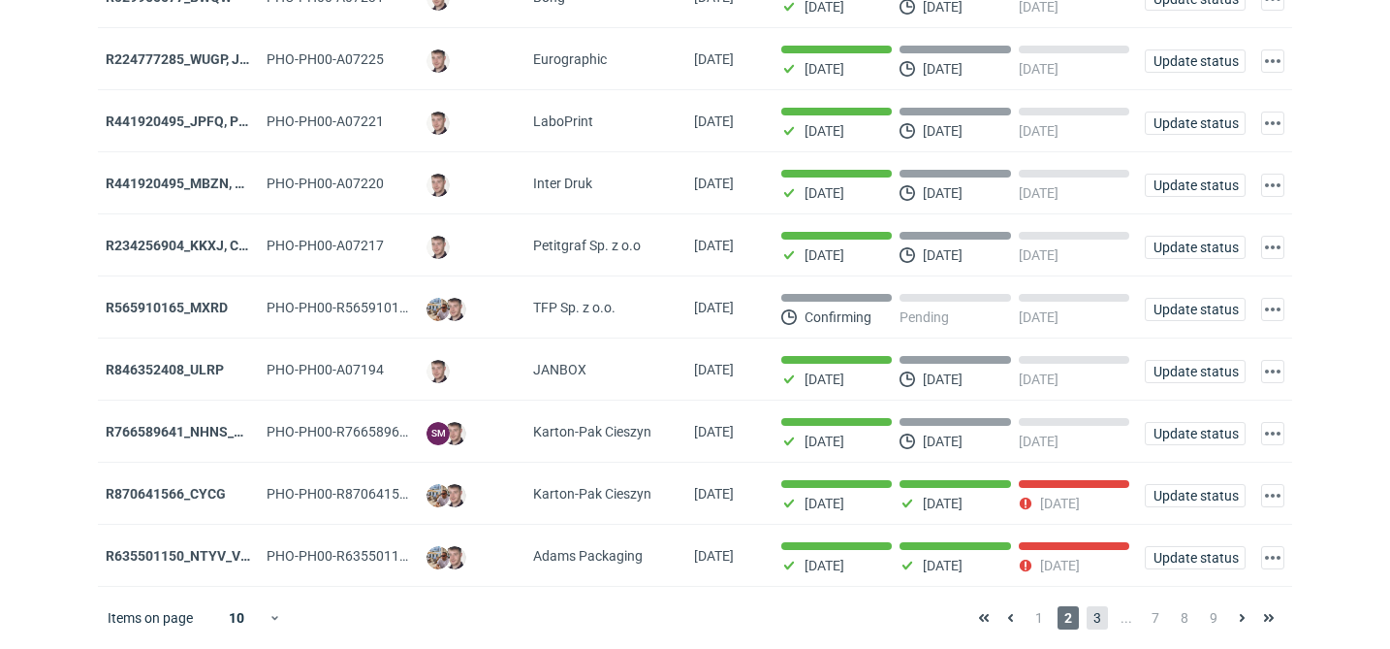
click at [1100, 615] on span "3" at bounding box center [1097, 617] width 21 height 23
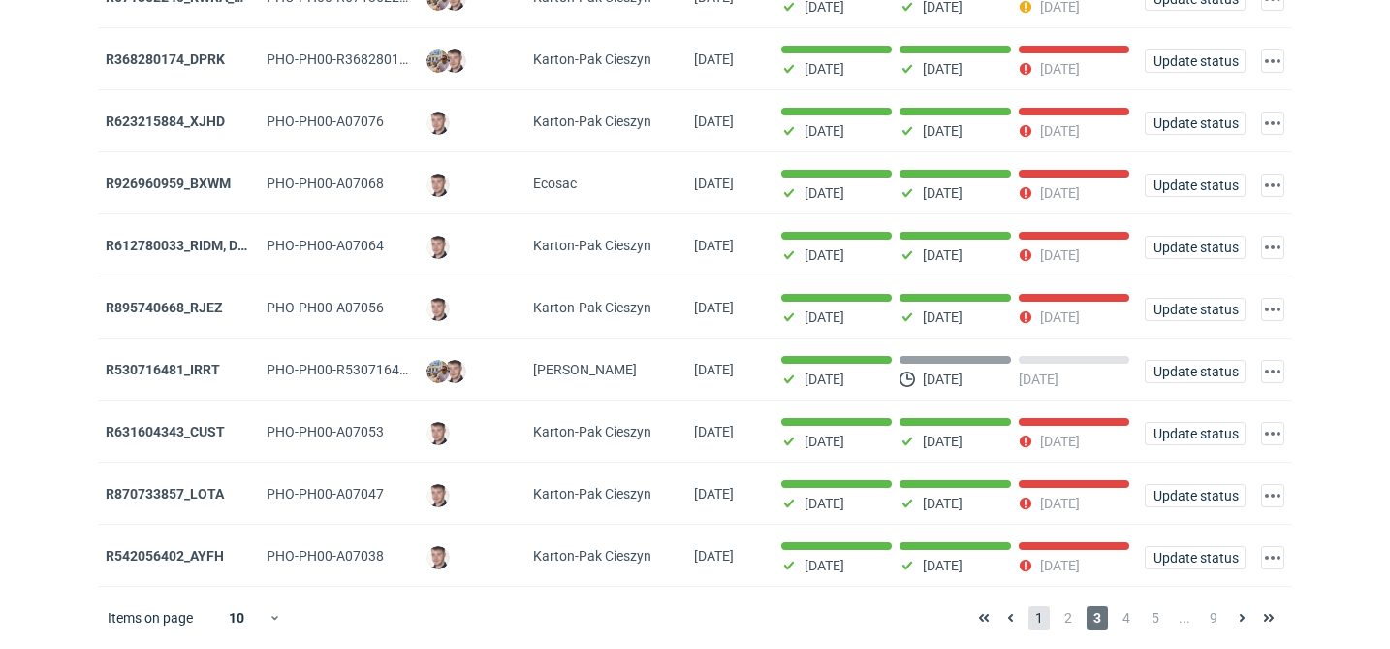
click at [1047, 621] on span "1" at bounding box center [1039, 617] width 21 height 23
